Goal: Information Seeking & Learning: Check status

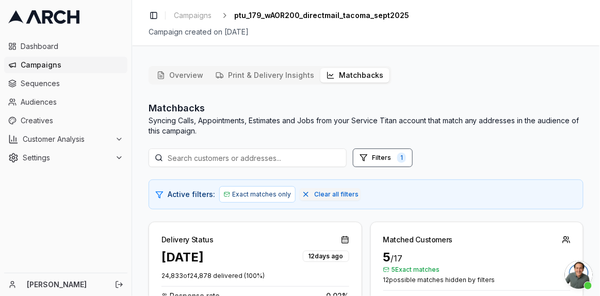
scroll to position [575, 0]
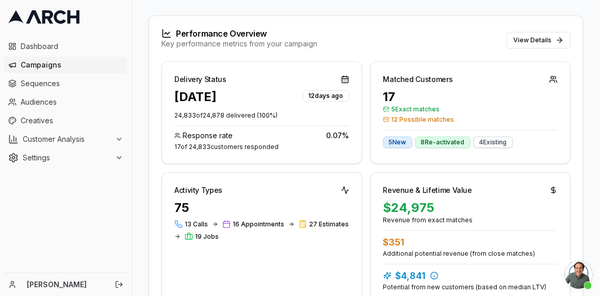
scroll to position [85, 0]
click at [530, 45] on button "View Details" at bounding box center [539, 40] width 64 height 17
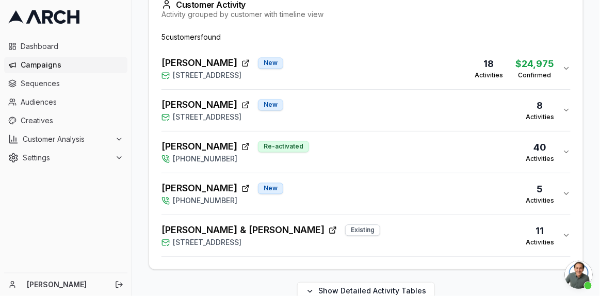
scroll to position [475, 0]
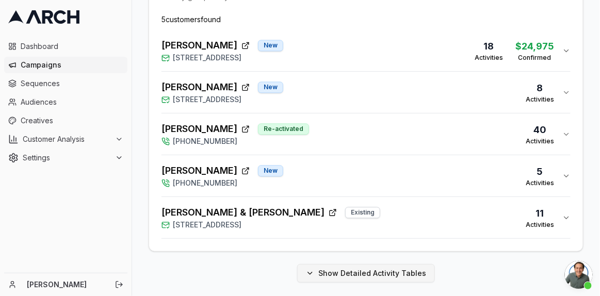
click at [334, 272] on button "Show Detailed Activity Tables" at bounding box center [366, 273] width 138 height 19
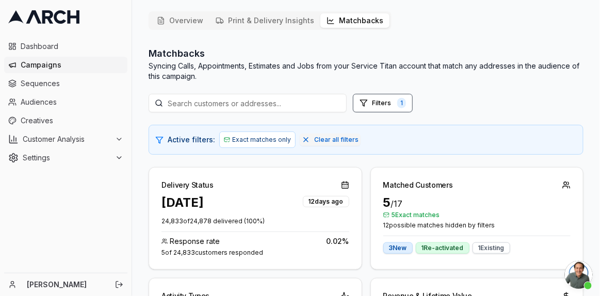
scroll to position [0, 0]
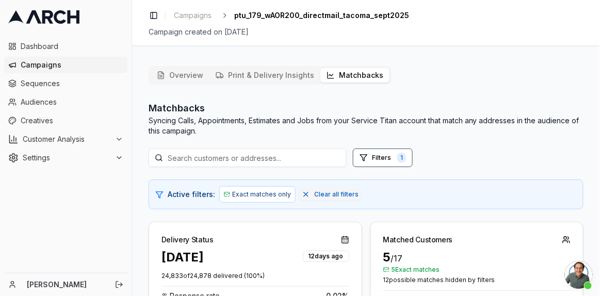
click at [58, 36] on div "Dashboard Campaigns Sequences Audiences Creatives Customer Analysis Settings" at bounding box center [66, 102] width 132 height 136
click at [55, 43] on span "Dashboard" at bounding box center [72, 46] width 103 height 10
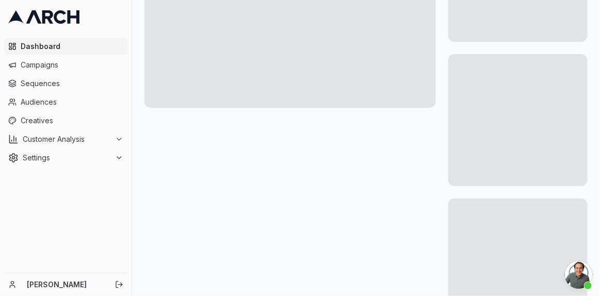
scroll to position [345, 0]
